Goal: Ask a question: Seek information or help from site administrators or community

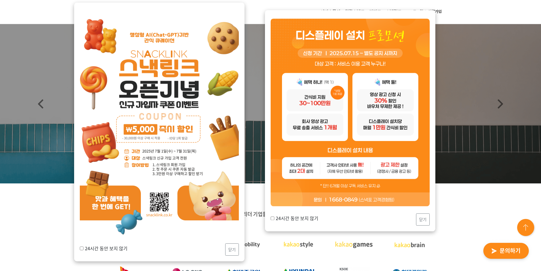
click at [494, 247] on img "button" at bounding box center [506, 251] width 56 height 26
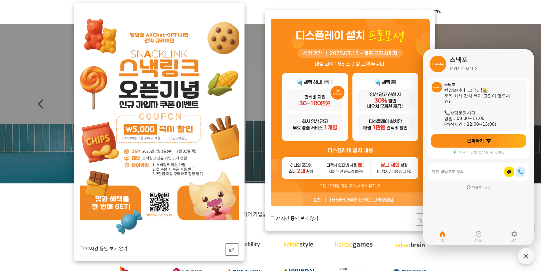
click at [450, 111] on div "상담운영시간" at bounding box center [480, 113] width 72 height 6
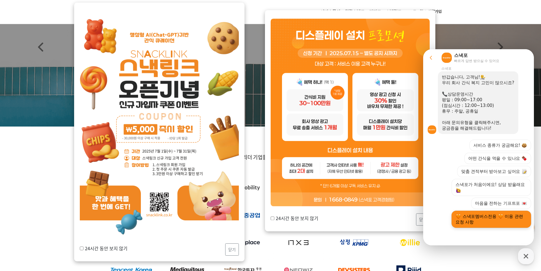
scroll to position [114, 0]
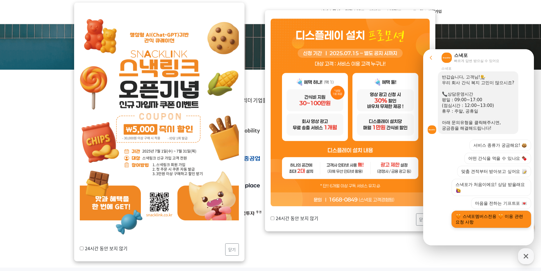
click at [495, 219] on button "스낵포멤버스전용 이용 관련 요청 사항" at bounding box center [490, 218] width 79 height 17
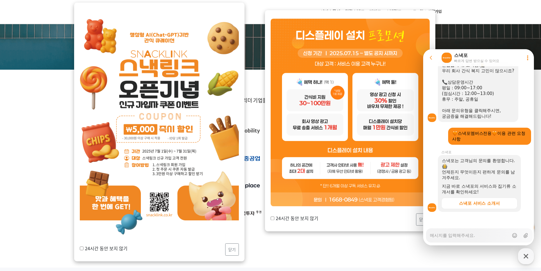
scroll to position [89, 0]
click at [418, 219] on button "닫기" at bounding box center [423, 219] width 14 height 12
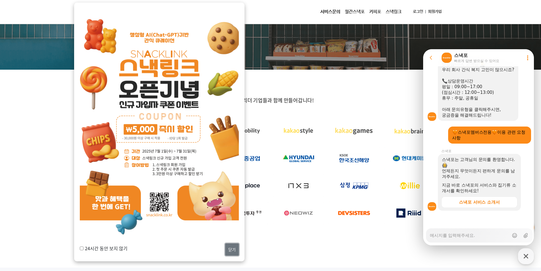
click at [234, 250] on button "닫기" at bounding box center [232, 249] width 14 height 12
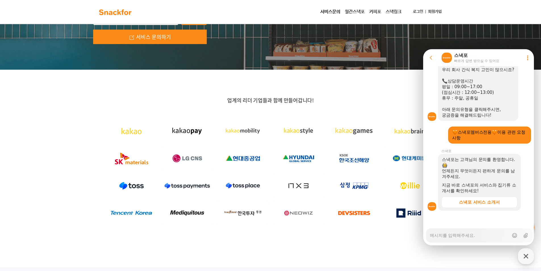
click at [466, 234] on textarea "Messenger Input Textarea" at bounding box center [469, 233] width 79 height 10
type textarea "x"
type textarea "ㅅ"
type textarea "x"
type textarea "서"
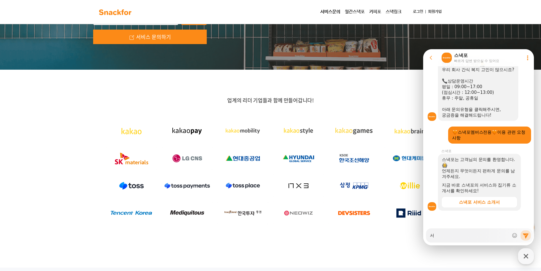
type textarea "x"
type textarea "섲"
type textarea "x"
type textarea "서"
type textarea "x"
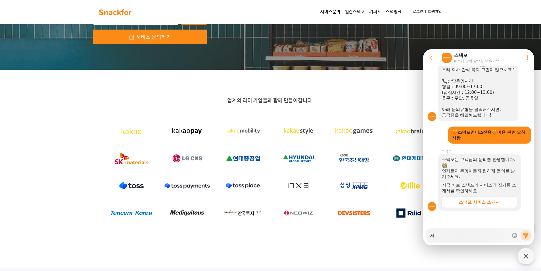
type textarea "ㅅ"
type textarea "x"
type textarea "ㅇ"
type textarea "x"
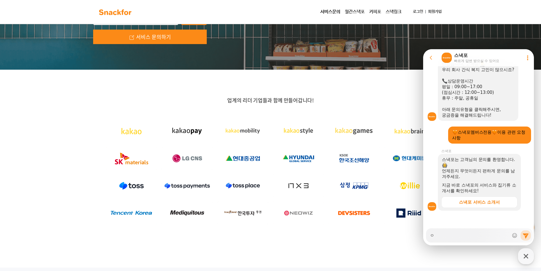
type textarea "아"
type textarea "x"
type textarea "안"
type textarea "x"
type textarea "안ㄴ"
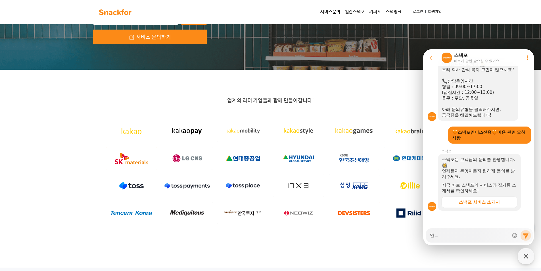
type textarea "x"
type textarea "안녀"
type textarea "x"
type textarea "안녕"
type textarea "x"
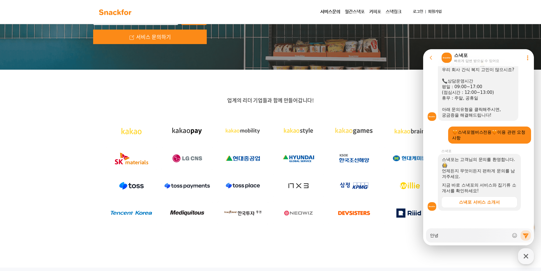
type textarea "안녕ㅎ"
type textarea "x"
type textarea "안녕하"
type textarea "x"
type textarea "안녕핫"
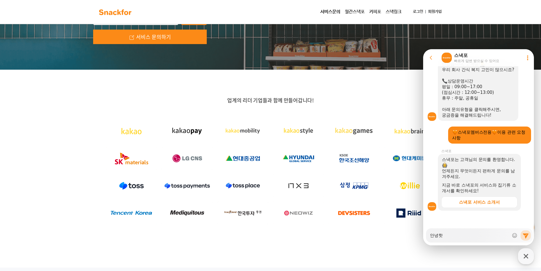
type textarea "x"
type textarea "안녕하세"
type textarea "x"
type textarea "안녕하셍"
type textarea "x"
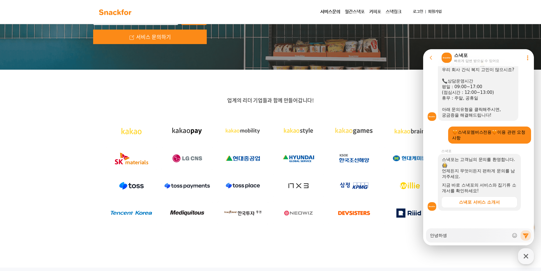
type textarea "안녕하세요"
type textarea "x"
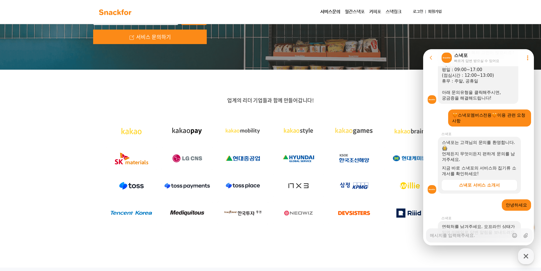
type textarea "x"
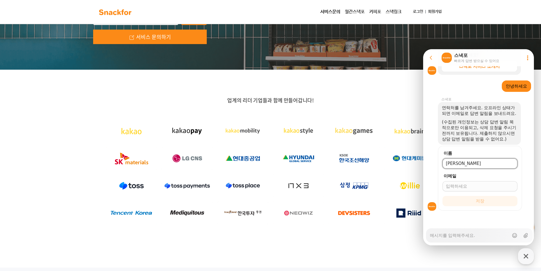
type input "[PERSON_NAME]"
type input "[EMAIL_ADDRESS][DOMAIN_NAME]"
click at [442, 196] on button "저장" at bounding box center [479, 201] width 75 height 10
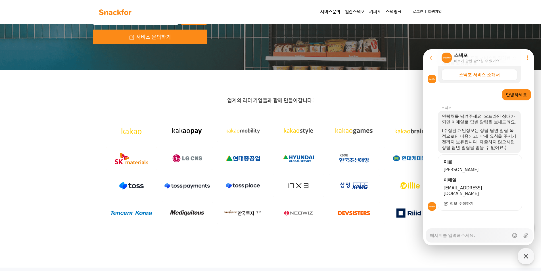
click at [445, 235] on textarea "Messenger Input Textarea" at bounding box center [469, 233] width 79 height 10
type textarea "x"
type textarea "t"
type textarea "x"
type textarea "tm"
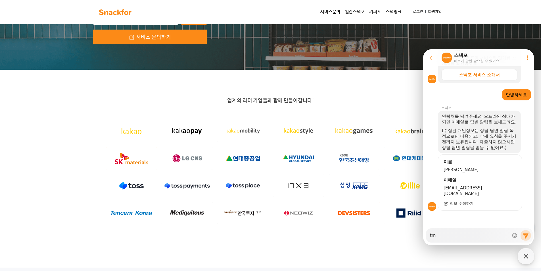
type textarea "x"
type textarea "tmso"
type textarea "x"
type textarea "tmsor"
type textarea "x"
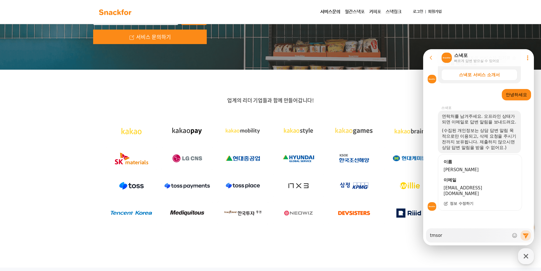
type textarea "tmsor2"
type textarea "x"
type textarea "tmsor24"
type textarea "x"
type textarea "tmsor2"
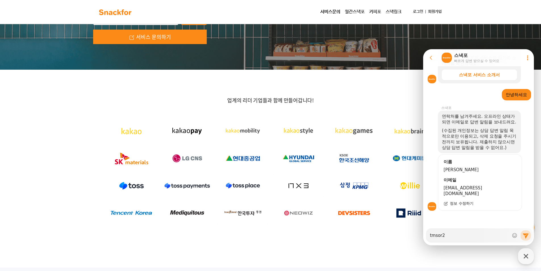
type textarea "x"
type textarea "tmsor"
type textarea "x"
type textarea "tmso"
type textarea "x"
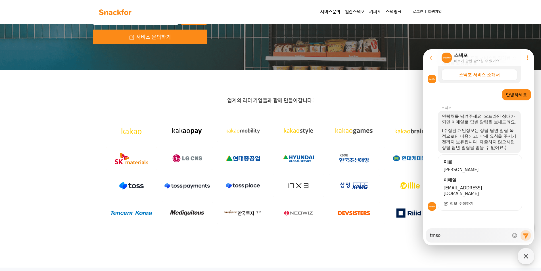
type textarea "tms"
type textarea "x"
type textarea "tm"
type textarea "x"
type textarea "t"
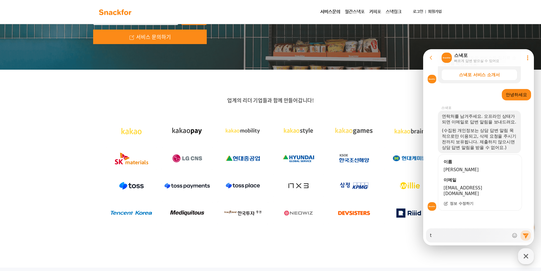
type textarea "x"
type textarea "ㅇ"
type textarea "x"
type textarea "우"
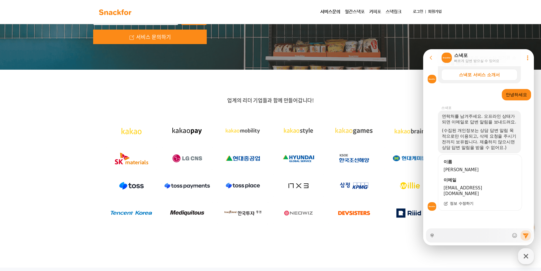
type textarea "x"
type textarea "위"
type textarea "x"
type textarea "윞"
type textarea "x"
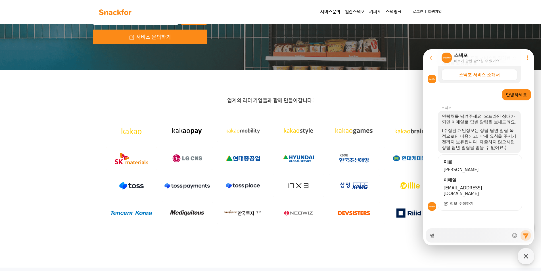
type textarea "위퍼"
type textarea "x"
type textarea "위펀"
type textarea "x"
type textarea "위펀"
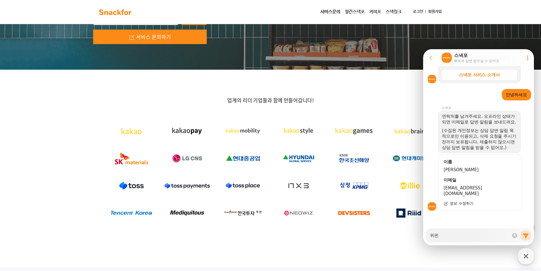
type textarea "x"
type textarea "위펀 ㄱ"
type textarea "x"
type textarea "위펀 계"
type textarea "x"
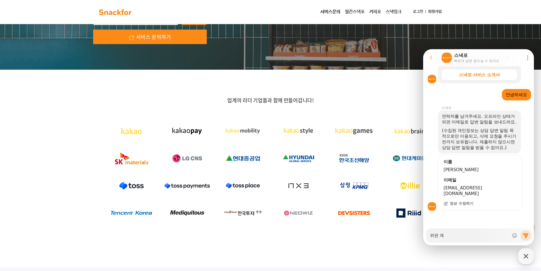
type textarea "위펀 곙"
type textarea "x"
type textarea "위펀 계야"
type textarea "x"
type textarea "위펀 계약"
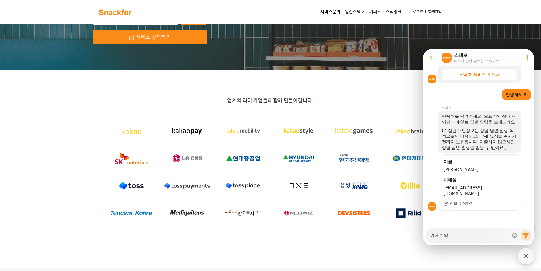
type textarea "x"
type textarea "위펀 계약ㅇ"
type textarea "x"
type textarea "위펀 계약이"
type textarea "x"
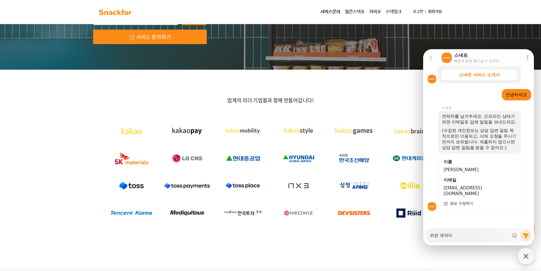
type textarea "위펀 계약익"
type textarea "x"
type textarea "위펀 계약이고"
type textarea "x"
type textarea "위펀 계약이ㄱ"
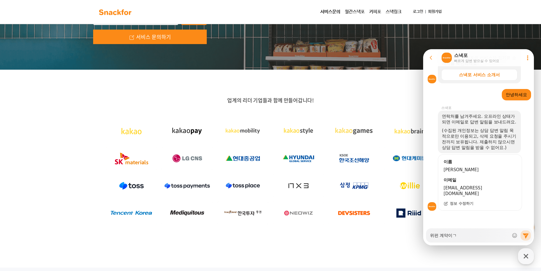
type textarea "x"
type textarea "위펀 계약이"
type textarea "x"
type textarea "위펀 계약"
type textarea "x"
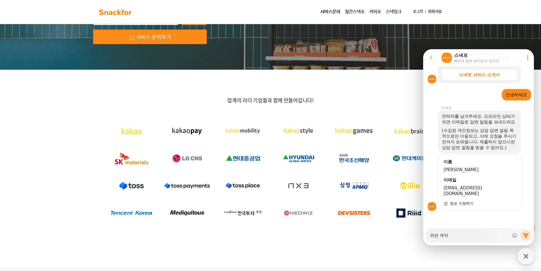
type textarea "위펀 계약ㅇ"
type textarea "x"
type textarea "위펀 계약야"
type textarea "x"
type textarea "위펀 계약양"
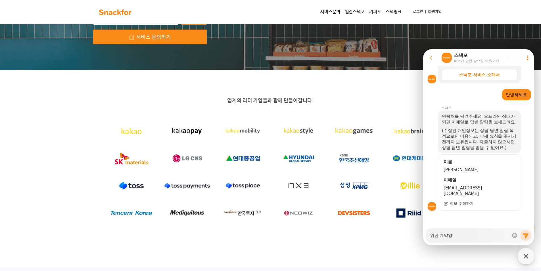
type textarea "x"
type textarea "위펀 계약양ㅅ"
type textarea "x"
type textarea "위펀 계약양슈"
type textarea "x"
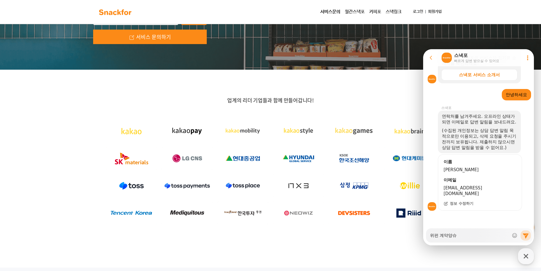
type textarea "위펀 계약양슏"
type textarea "x"
type textarea "위펀 계약양슏ㅎ"
type textarea "x"
type textarea "위펀 계약양슏"
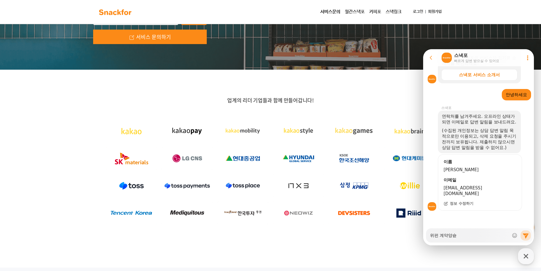
type textarea "x"
type textarea "위펀 계약양"
type textarea "x"
type textarea "위펀 계약양ㅅ"
type textarea "x"
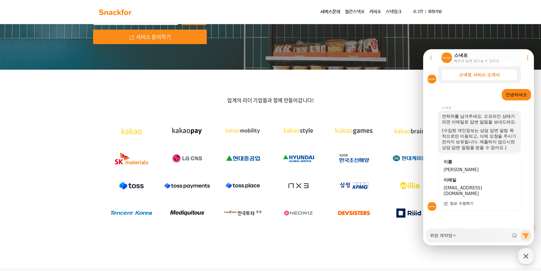
type textarea "위펀 계약양수"
type textarea "x"
type textarea "위펀 계약양숟"
type textarea "x"
type textarea "위펀 계약양수도"
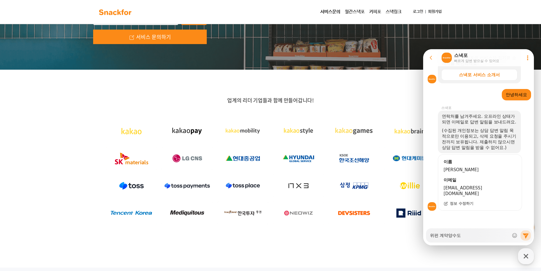
type textarea "x"
type textarea "위펀 계약양수도"
type textarea "x"
type textarea "위펀 계약양수도 ㄱ"
type textarea "x"
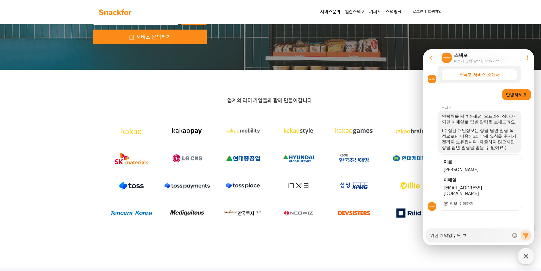
type textarea "위펀 계약양수도 고"
type textarea "x"
type textarea "위펀 계약양수도 과"
type textarea "x"
type textarea "위펀 계약양수도 관"
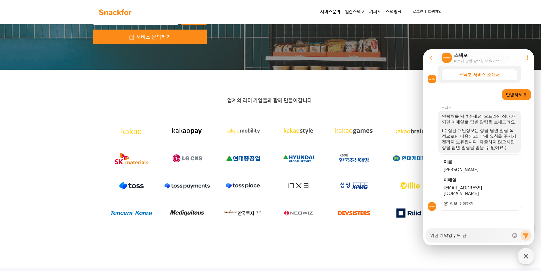
type textarea "x"
type textarea "위펀 계약양수도 관ㄹ"
type textarea "x"
type textarea "위펀 계약양수도 관려"
type textarea "x"
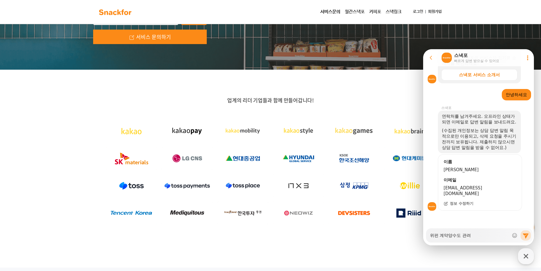
type textarea "위펀 계약양수도 관련"
type textarea "x"
type textarea "위펀 계약양수도 관렪"
type textarea "x"
type textarea "위펀 계약양수도 관련해"
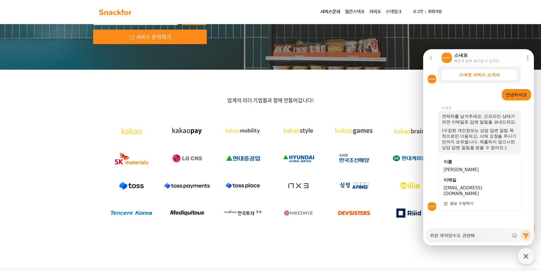
type textarea "x"
type textarea "위펀 계약양수도 관련햇"
type textarea "x"
type textarea "위펀 계약양수도 관련해서"
type textarea "x"
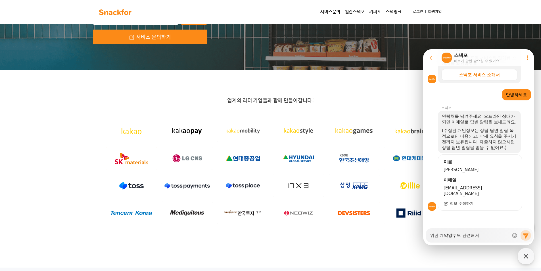
type textarea "위펀 계약양수도 관련해서"
type textarea "x"
type textarea "위펀 계약양수도 관련해서 ㄱ"
type textarea "x"
type textarea "위펀 계약양수도 관련해서 계"
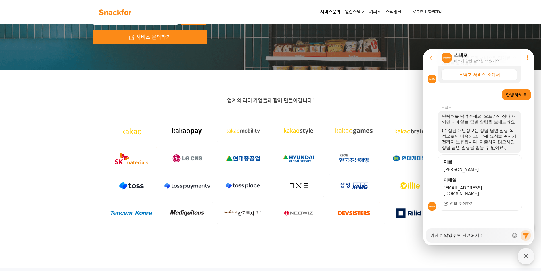
type textarea "x"
type textarea "위펀 계약양수도 관련해서 곙"
type textarea "x"
type textarea "위펀 계약양수도 관련해서 계야"
type textarea "x"
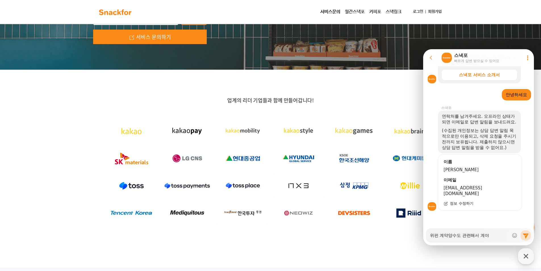
type textarea "위펀 계약양수도 관련해서 계약"
type textarea "x"
type textarea "위펀 계약양수도 관련해서 계약ㅇ"
type textarea "x"
type textarea "위펀 계약양수도 관련해서 계약이"
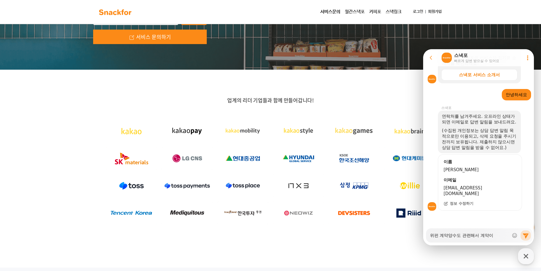
type textarea "x"
type textarea "위펀 계약양수도 관련해서 계약익"
type textarea "x"
type textarea "위펀 계약양수도 관련해서 계약이고"
type textarea "x"
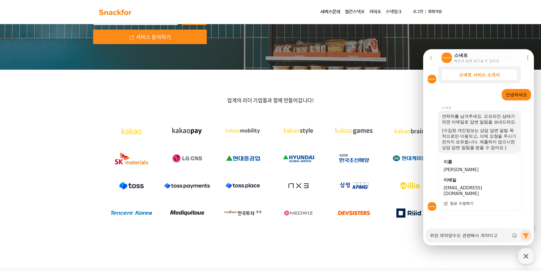
type textarea "위펀 계약양수도 관련해서 계약이과"
type textarea "x"
type textarea "위펀 계약양수도 관련해서 계약이관"
type textarea "x"
type textarea "위펀 계약양수도 관련해서 계약이관ㅇ"
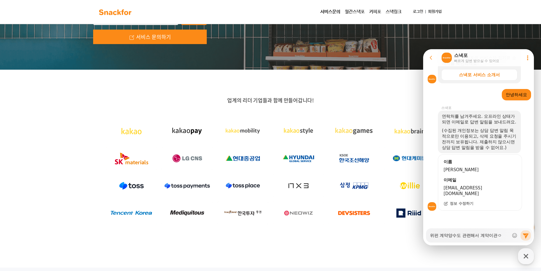
type textarea "x"
type textarea "위펀 계약양수도 관련해서 계약이관에"
type textarea "x"
type textarea "위펀 계약양수도 관련해서 계약이관에"
type textarea "x"
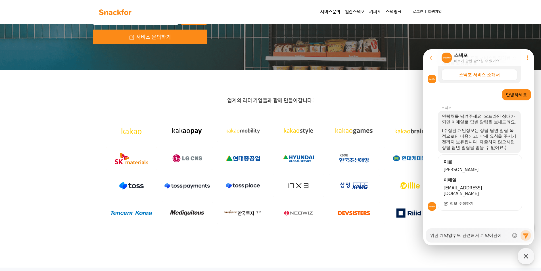
type textarea "위펀 계약양수도 관련해서 계약이관에 ㄱ"
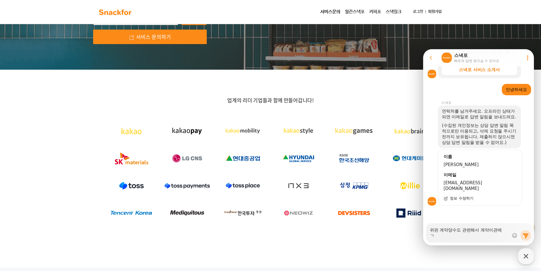
type textarea "x"
type textarea "위펀 계약양수도 관련해서 계약이관에 고"
type textarea "x"
type textarea "위펀 계약양수도 관련해서 계약이관에 과"
type textarea "x"
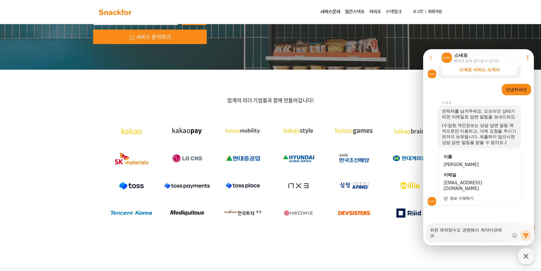
type textarea "위펀 계약양수도 관련해서 계약이관에 관"
type textarea "x"
type textarea "위펀 계약양수도 관련해서 계약이관에 괂"
type textarea "x"
type textarea "위펀 계약양수도 관련해서 계약이관에 관하"
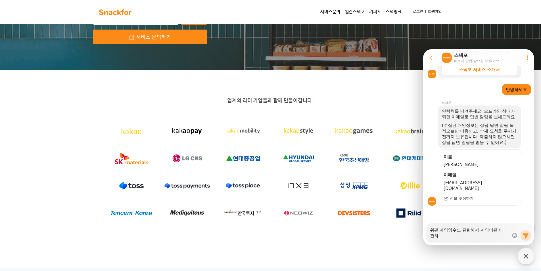
scroll to position [227, 0]
type textarea "x"
type textarea "위펀 계약양수도 관련해서 계약이관에 관한"
type textarea "x"
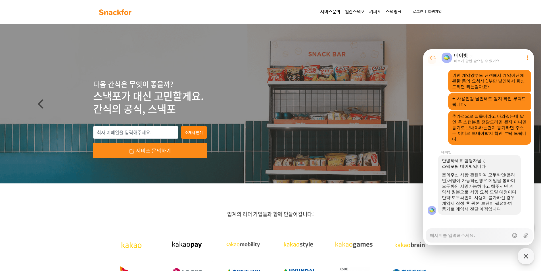
scroll to position [378, 0]
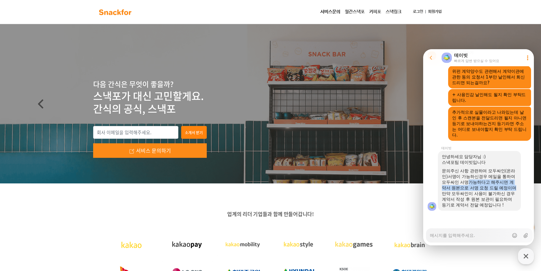
drag, startPoint x: 479, startPoint y: 176, endPoint x: 491, endPoint y: 190, distance: 17.7
click at [491, 190] on div "문의주신 사항 관련하여 모두싸인(온라인)서명이 가능하신경우 메일을 통하여 모두싸인 서명가능하다고 해주시면 계약서 원본으로 서명 요청 드릴 예정…" at bounding box center [479, 179] width 75 height 23
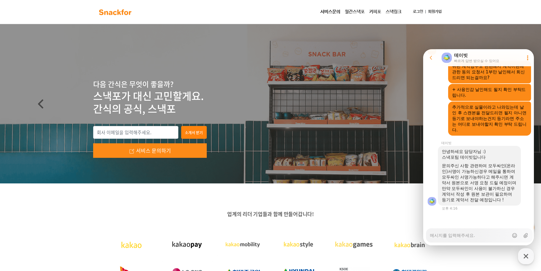
click at [493, 195] on div "만약 모두싸인이 사용이 불가하신 경우 계약서 작성 후 원본 보관이 필요하여 등기로 계약서 전달 예정입니다 !" at bounding box center [479, 193] width 75 height 17
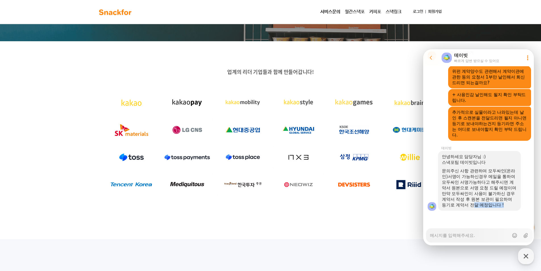
drag, startPoint x: 511, startPoint y: 204, endPoint x: 479, endPoint y: 202, distance: 32.7
click at [479, 202] on div "만약 모두싸인이 사용이 불가하신 경우 계약서 작성 후 원본 보관이 필요하여 등기로 계약서 전달 예정입니다 !" at bounding box center [479, 199] width 75 height 17
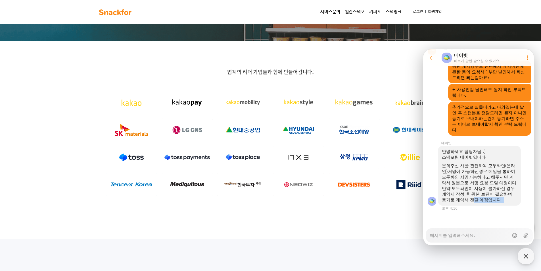
scroll to position [383, 0]
